Goal: Find specific page/section: Find specific page/section

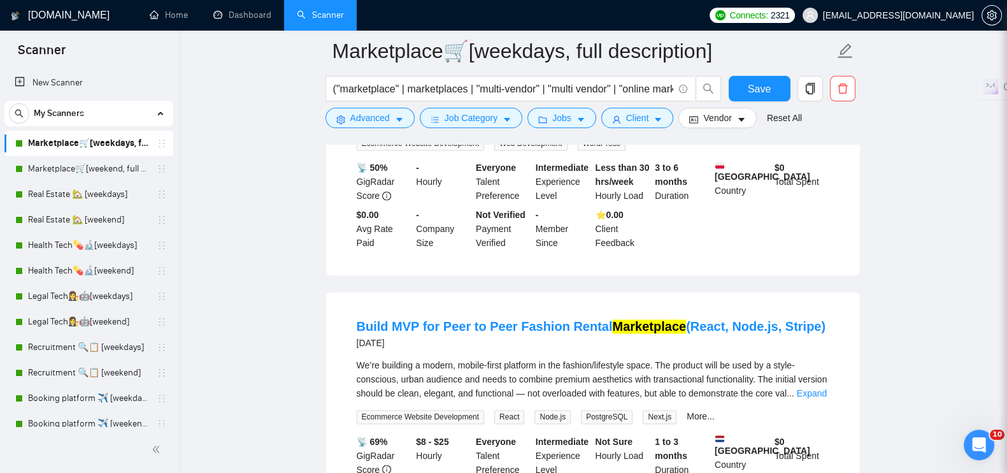
scroll to position [2704, 0]
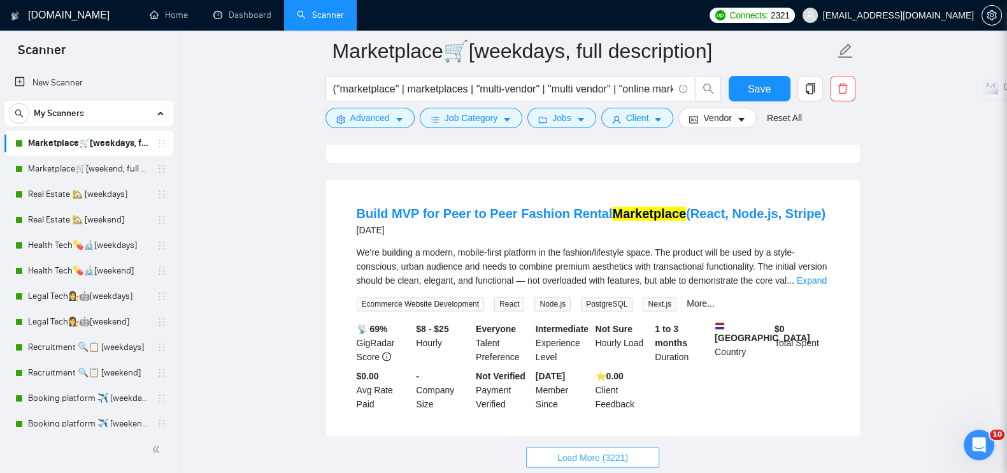
click at [589, 450] on span "Load More (3221)" at bounding box center [592, 457] width 71 height 14
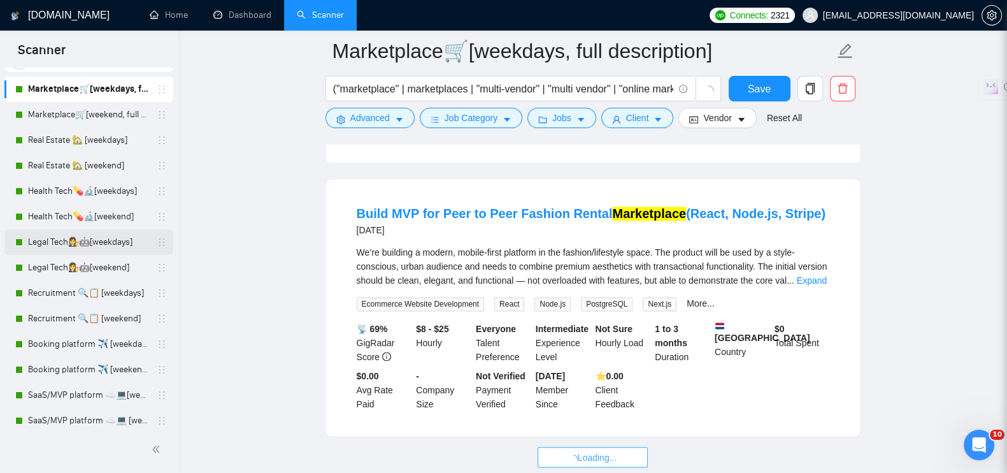
scroll to position [79, 0]
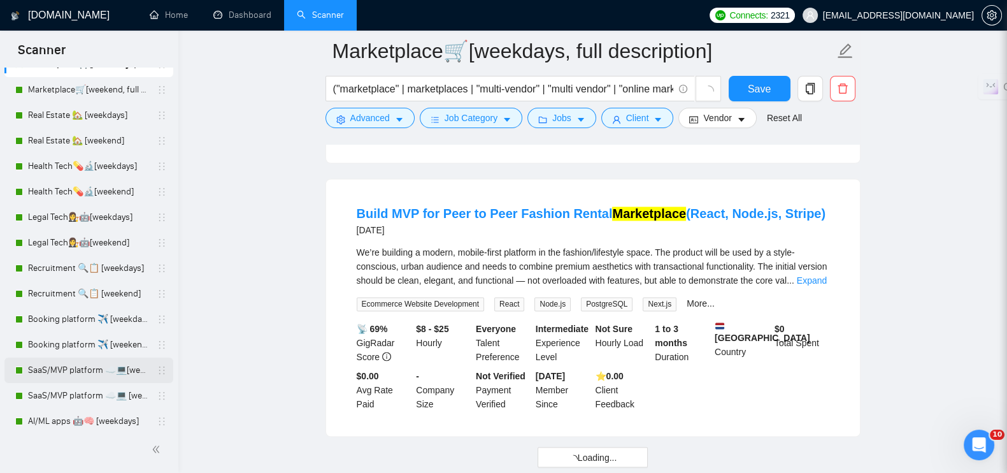
click at [65, 368] on link "SaaS/MVP platform ☁️💻[weekdays]" at bounding box center [88, 369] width 121 height 25
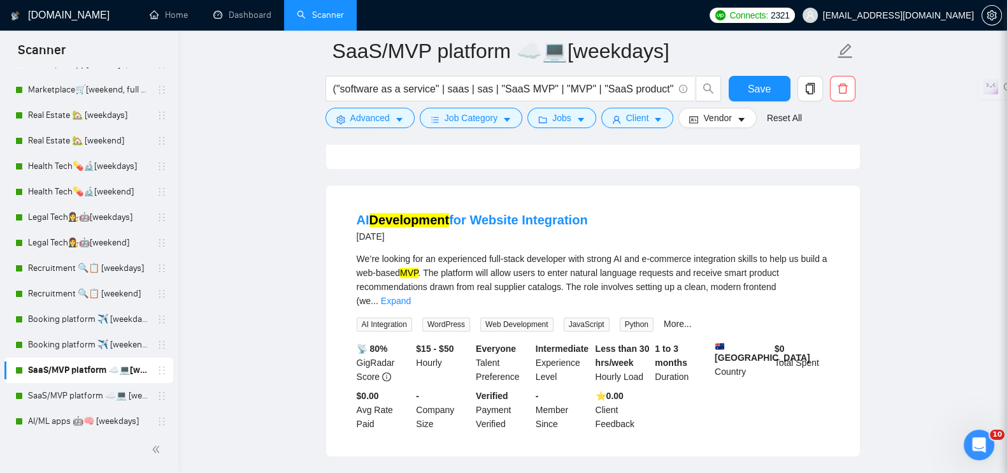
scroll to position [1752, 0]
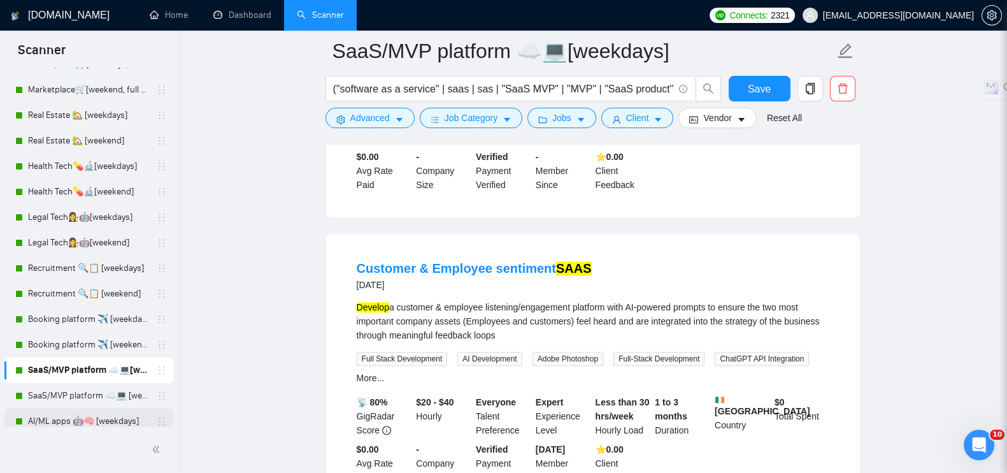
click at [42, 425] on link "AI/ML apps 🤖🧠 [weekdays]" at bounding box center [88, 420] width 121 height 25
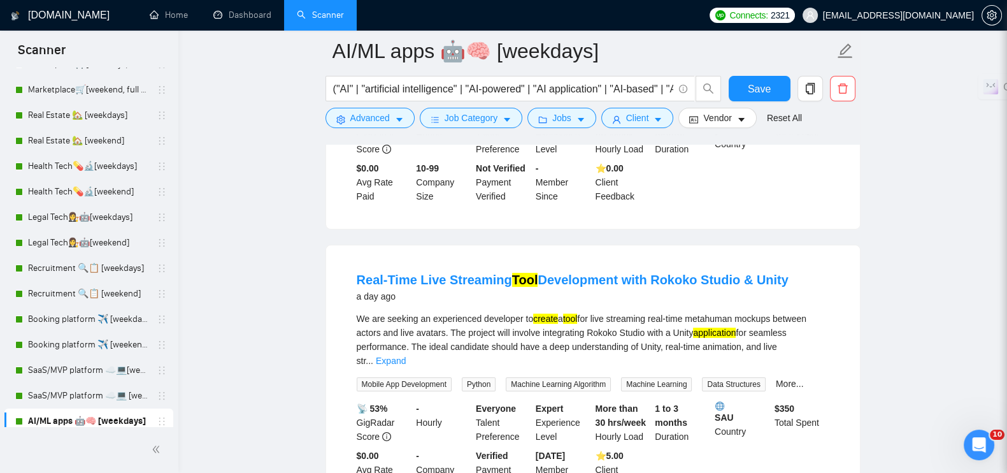
scroll to position [636, 0]
